Goal: Task Accomplishment & Management: Manage account settings

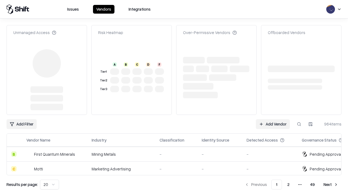
click at [272, 119] on link "Add Vendor" at bounding box center [273, 124] width 34 height 10
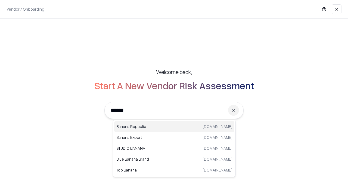
click at [174, 126] on div "Banana Republic [DOMAIN_NAME]" at bounding box center [174, 126] width 120 height 11
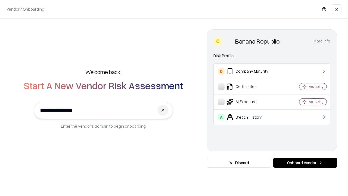
type input "**********"
click at [305, 162] on button "Onboard Vendor" at bounding box center [305, 163] width 64 height 10
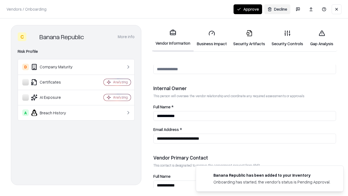
scroll to position [281, 0]
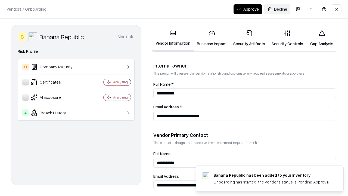
click at [249, 38] on link "Security Artifacts" at bounding box center [249, 38] width 38 height 25
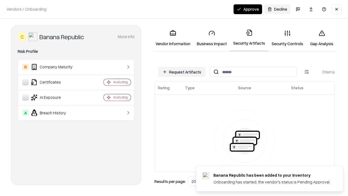
click at [182, 72] on button "Request Artifacts" at bounding box center [181, 72] width 47 height 10
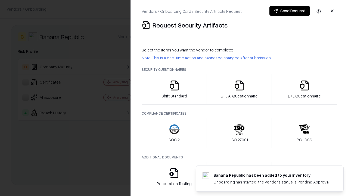
click at [304, 89] on icon "button" at bounding box center [304, 85] width 11 height 11
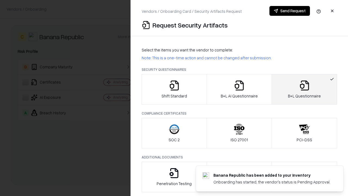
click at [239, 89] on icon "button" at bounding box center [239, 85] width 11 height 11
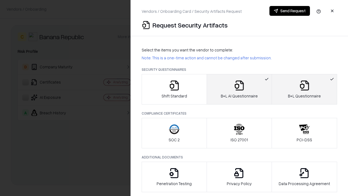
click at [289, 11] on button "Send Request" at bounding box center [289, 11] width 40 height 10
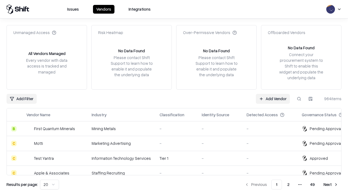
click at [299, 98] on button at bounding box center [299, 99] width 10 height 10
type input "**********"
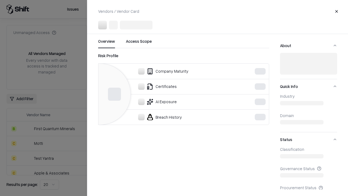
scroll to position [61, 0]
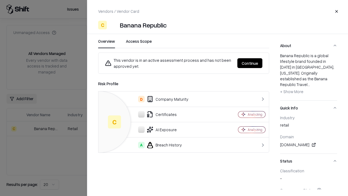
click at [250, 63] on button "Continue" at bounding box center [249, 63] width 25 height 10
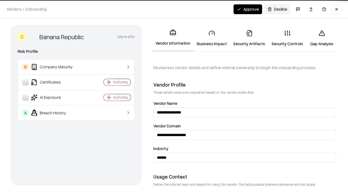
click at [249, 38] on link "Security Artifacts" at bounding box center [249, 38] width 38 height 25
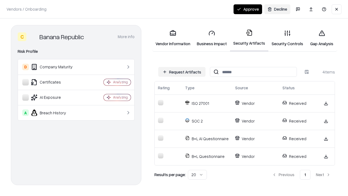
click at [247, 9] on button "Approve" at bounding box center [247, 9] width 29 height 10
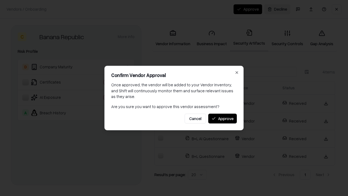
click at [222, 118] on button "Approve" at bounding box center [222, 118] width 29 height 10
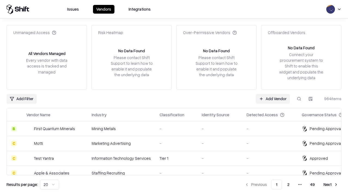
type input "**********"
